Goal: Information Seeking & Learning: Learn about a topic

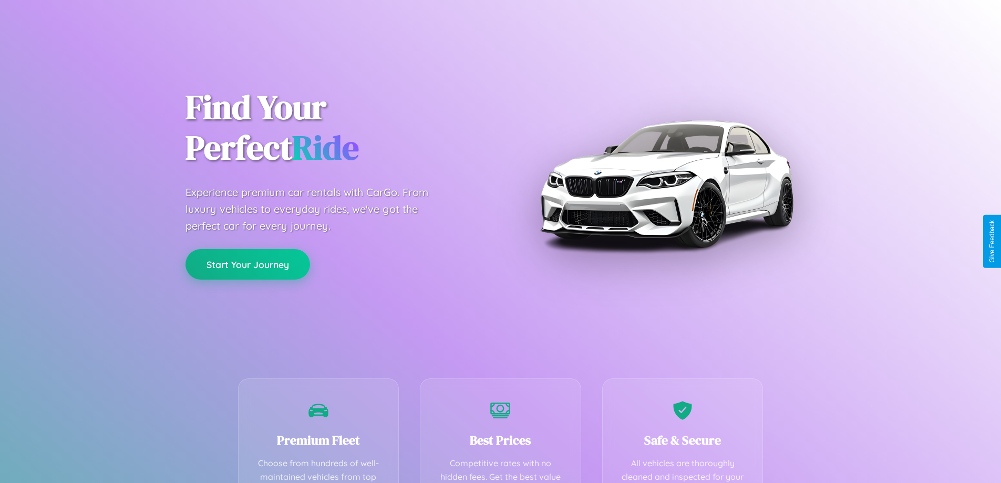
click at [247, 264] on button "Start Your Journey" at bounding box center [247, 264] width 124 height 30
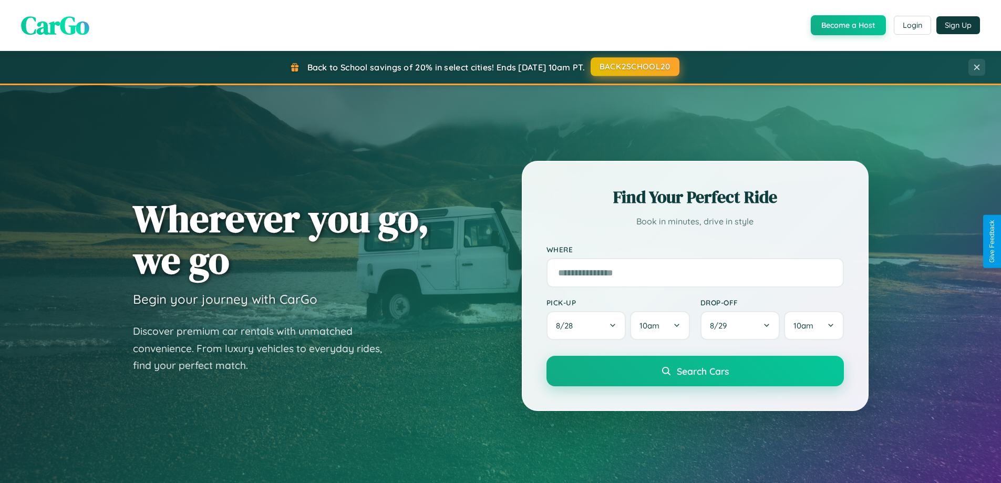
click at [634, 67] on button "BACK2SCHOOL20" at bounding box center [634, 66] width 89 height 19
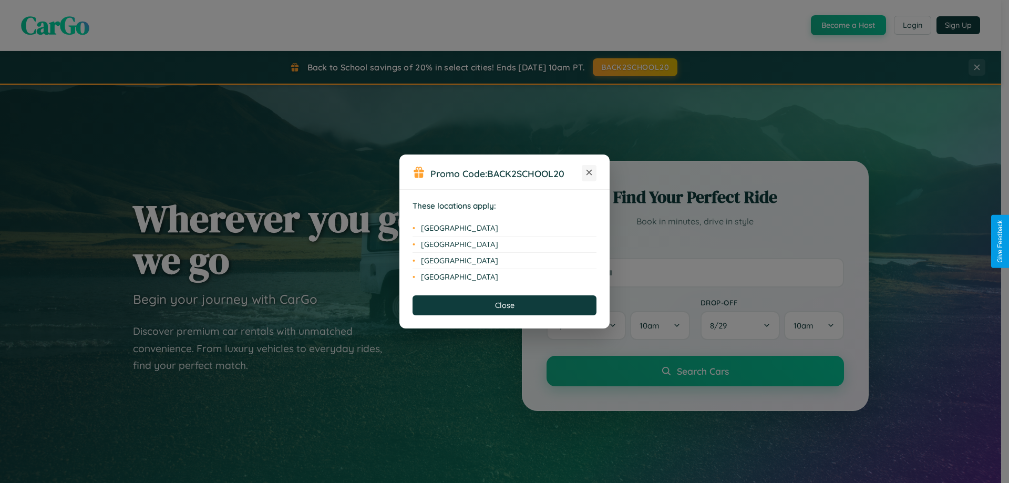
click at [589, 173] on icon at bounding box center [589, 173] width 6 height 6
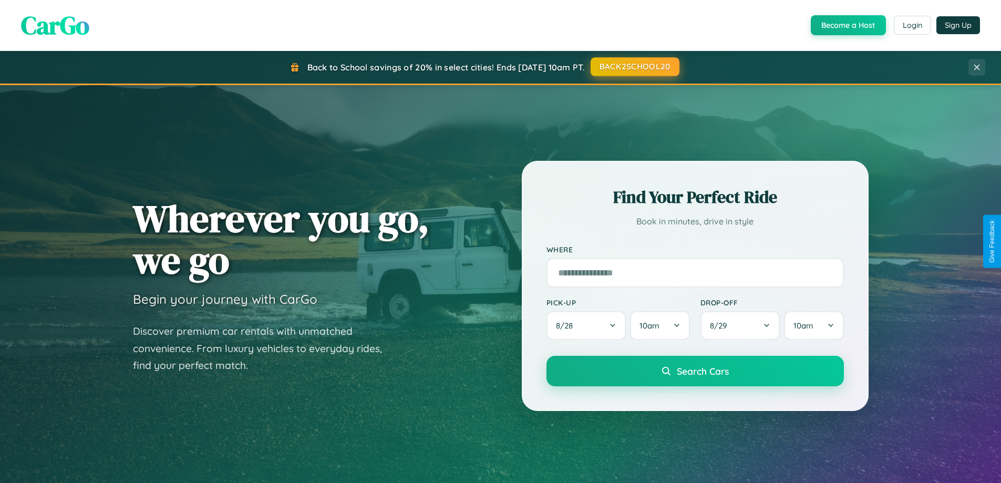
click at [634, 67] on button "BACK2SCHOOL20" at bounding box center [634, 66] width 89 height 19
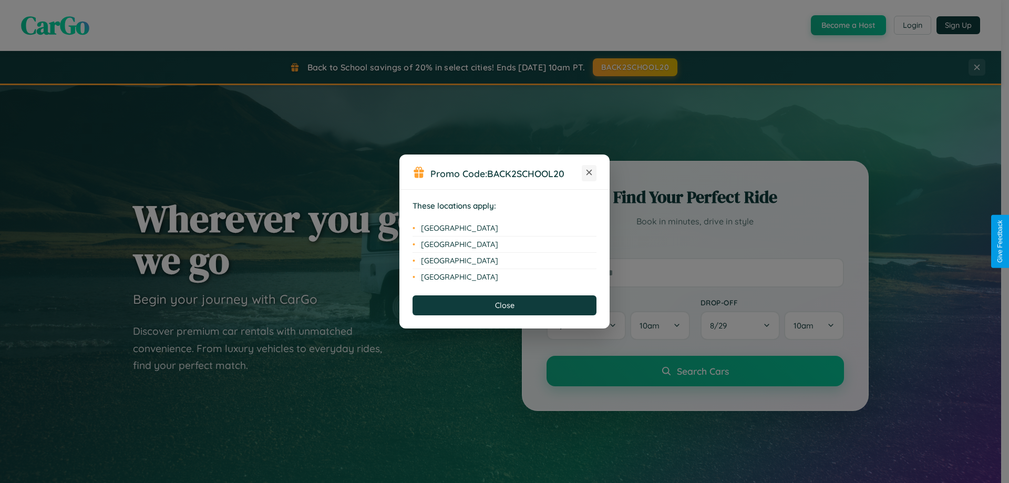
click at [589, 173] on icon at bounding box center [589, 173] width 6 height 6
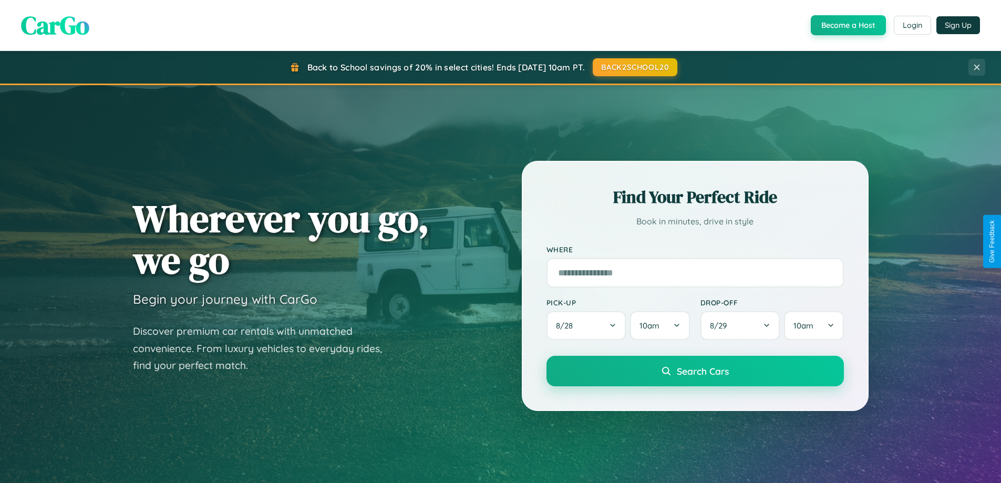
scroll to position [723, 0]
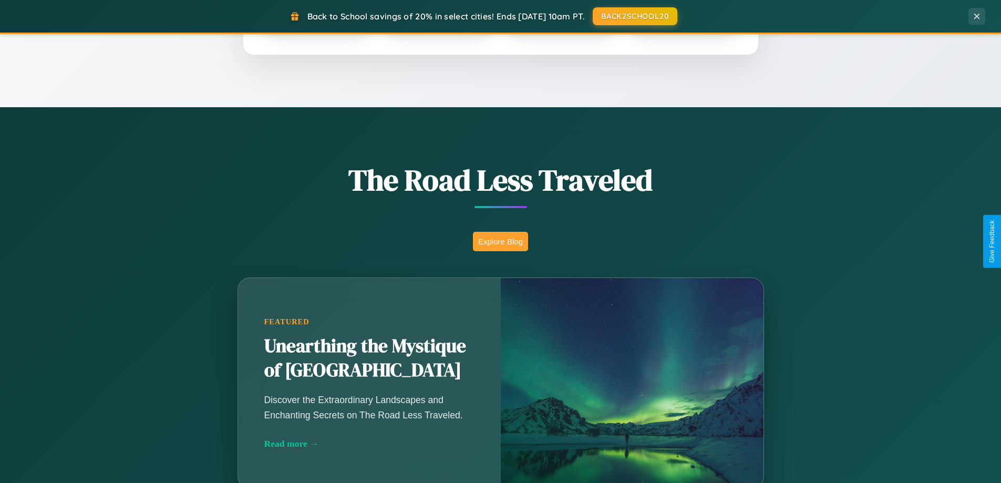
click at [500, 241] on button "Explore Blog" at bounding box center [500, 241] width 55 height 19
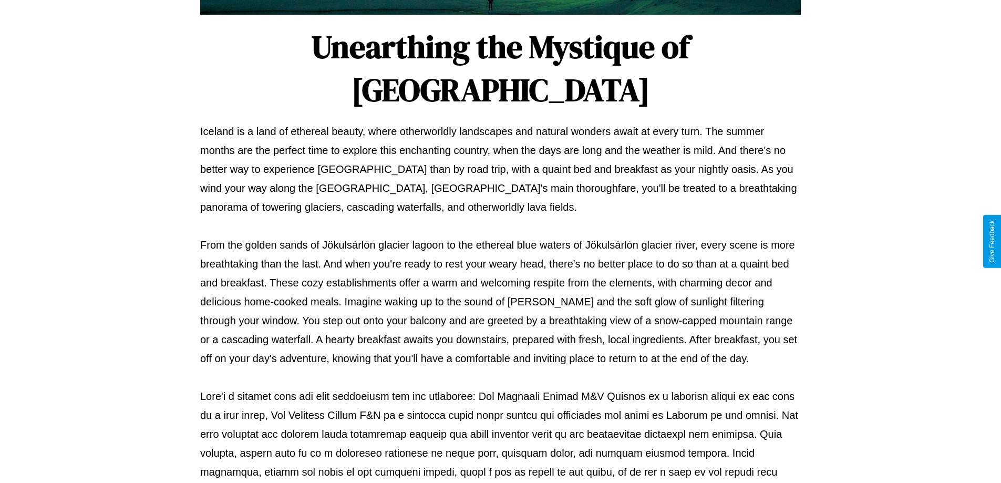
scroll to position [340, 0]
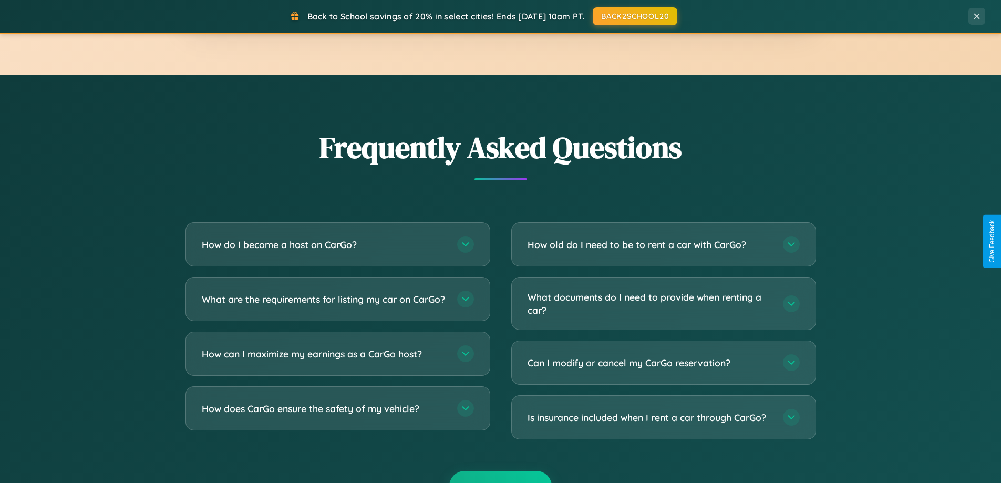
scroll to position [2021, 0]
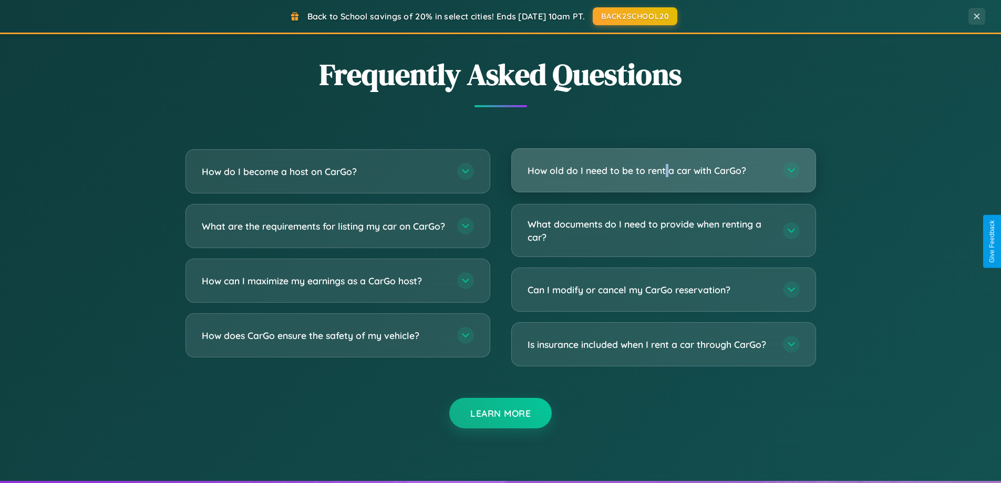
click at [663, 170] on h3 "How old do I need to be to rent a car with CarGo?" at bounding box center [649, 170] width 245 height 13
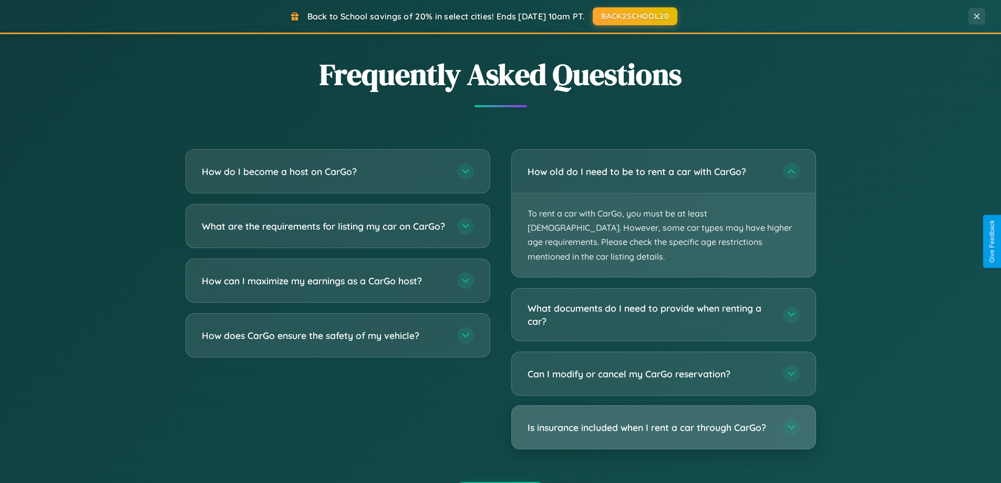
click at [663, 421] on h3 "Is insurance included when I rent a car through CarGo?" at bounding box center [649, 427] width 245 height 13
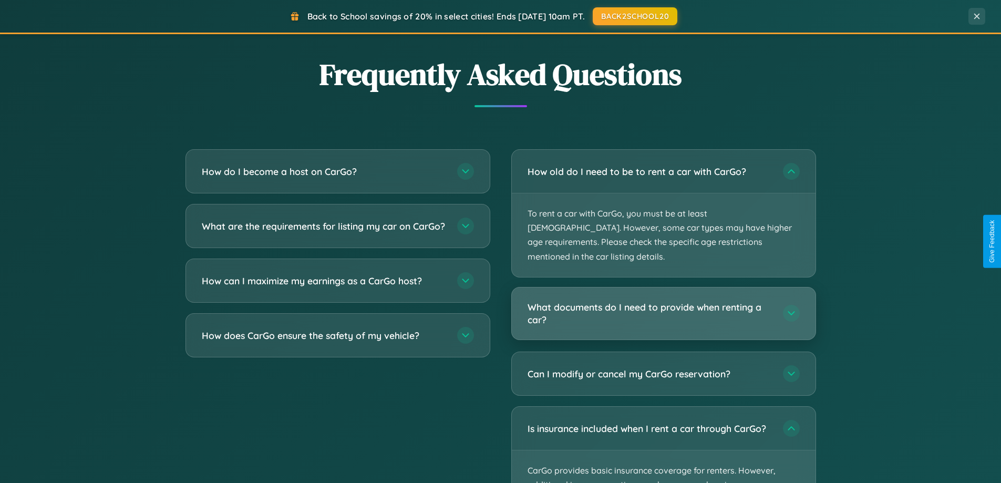
click at [663, 300] on h3 "What documents do I need to provide when renting a car?" at bounding box center [649, 313] width 245 height 26
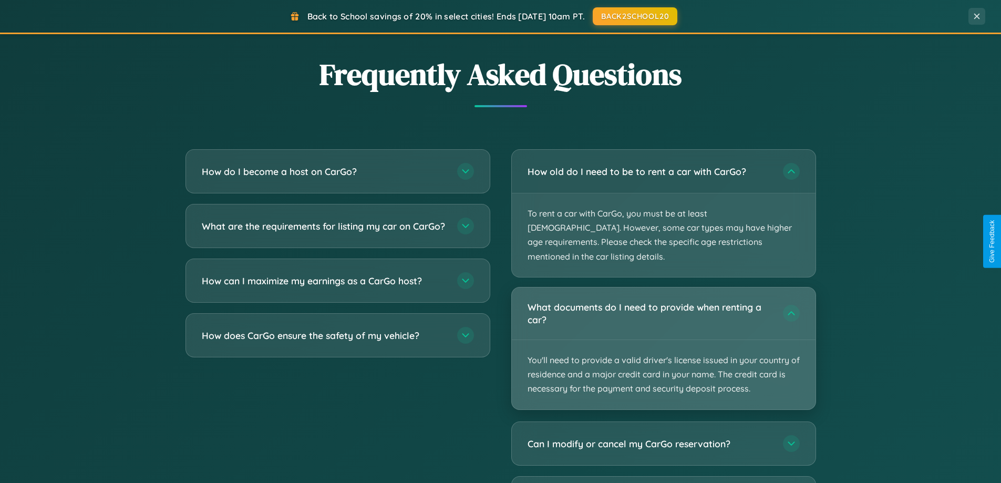
scroll to position [0, 0]
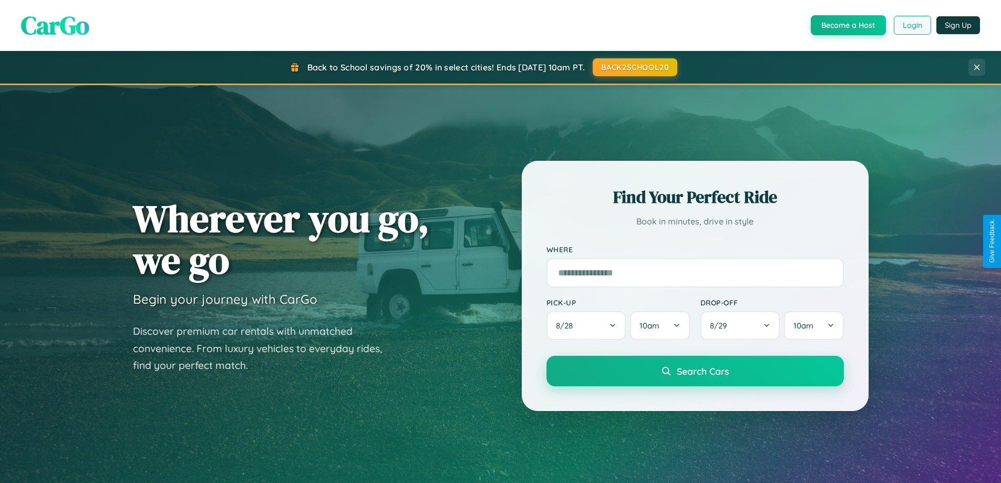
click at [911, 25] on button "Login" at bounding box center [911, 25] width 37 height 19
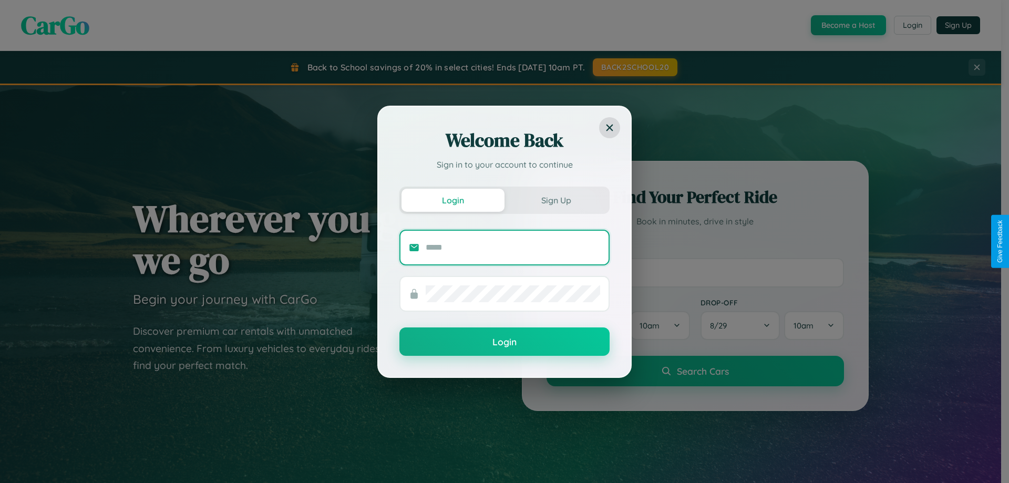
click at [513, 247] on input "text" at bounding box center [512, 247] width 174 height 17
type input "**********"
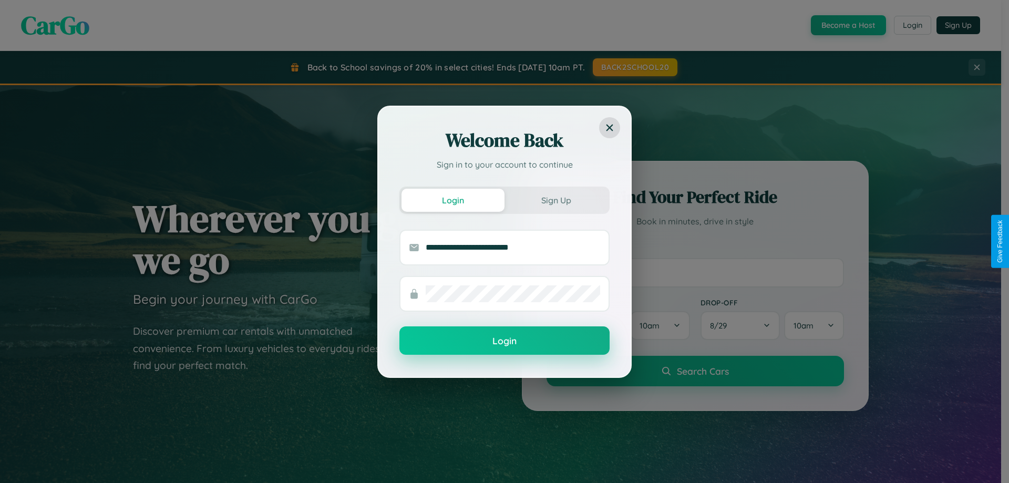
click at [504, 341] on button "Login" at bounding box center [504, 340] width 210 height 28
